Goal: Task Accomplishment & Management: Use online tool/utility

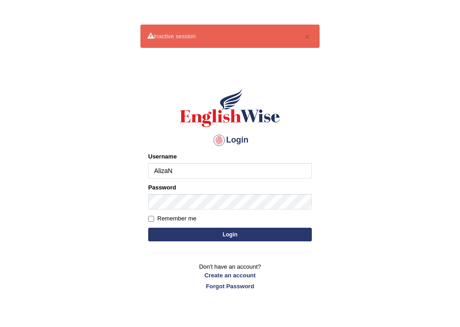
click at [184, 173] on input "AlizaN" at bounding box center [230, 170] width 164 height 15
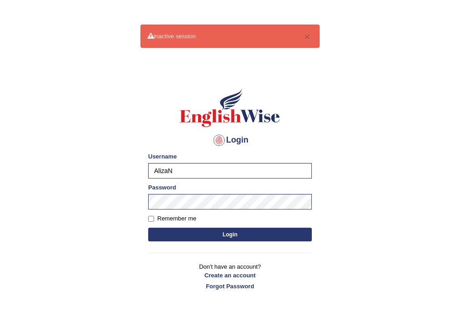
click at [113, 174] on body "× Inactive session Login Please fix the following errors: Username AlizaN Passw…" at bounding box center [230, 186] width 460 height 327
type input "RizaA"
click at [140, 202] on main "× Inactive session Login Please fix the following errors: Username RizaA Passwo…" at bounding box center [230, 163] width 182 height 281
click at [148, 227] on button "Login" at bounding box center [230, 234] width 164 height 14
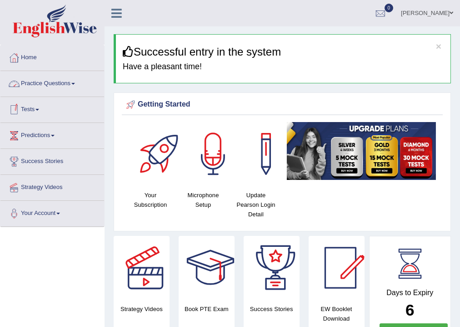
click at [39, 111] on link "Tests" at bounding box center [52, 108] width 104 height 23
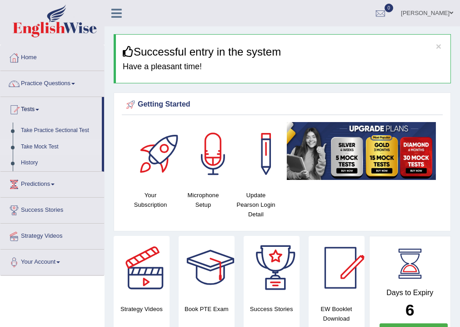
click at [56, 147] on link "Take Mock Test" at bounding box center [59, 147] width 85 height 16
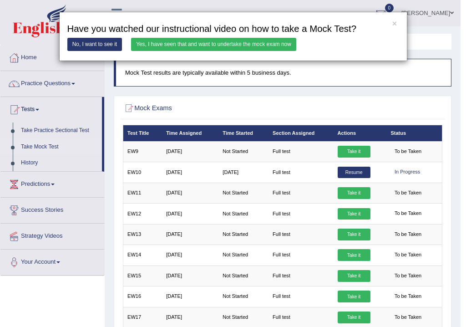
click at [214, 41] on link "Yes, I have seen that and want to undertake the mock exam now" at bounding box center [213, 44] width 165 height 13
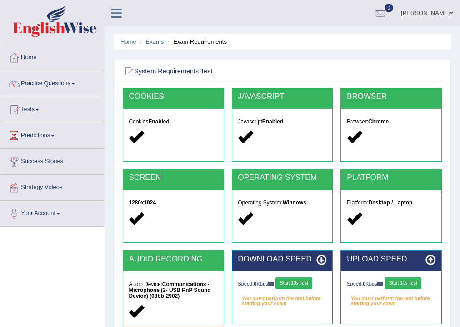
scroll to position [151, 0]
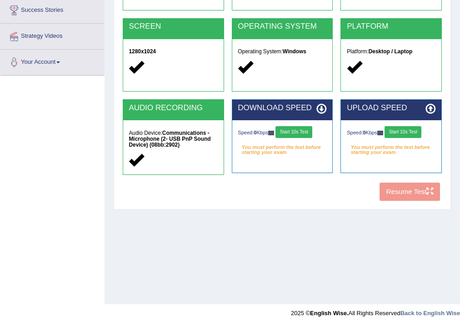
click at [295, 130] on button "Start 10s Test" at bounding box center [294, 132] width 37 height 12
click at [403, 133] on button "Start 10s Test" at bounding box center [403, 132] width 37 height 12
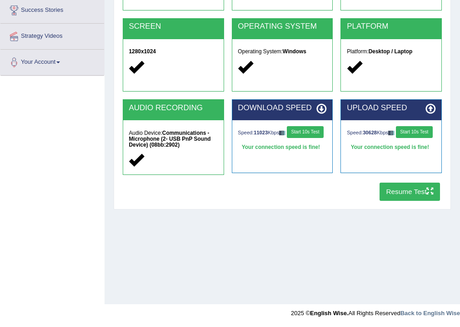
click at [414, 191] on button "Resume Test" at bounding box center [410, 191] width 61 height 18
